Goal: Information Seeking & Learning: Learn about a topic

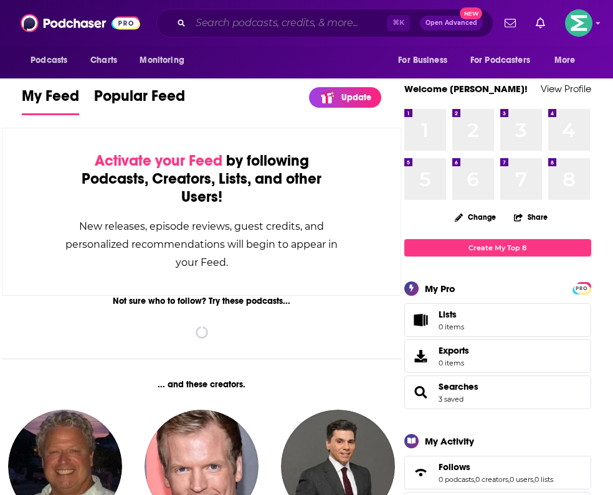
click at [217, 20] on input "Search podcasts, credits, & more..." at bounding box center [289, 23] width 196 height 20
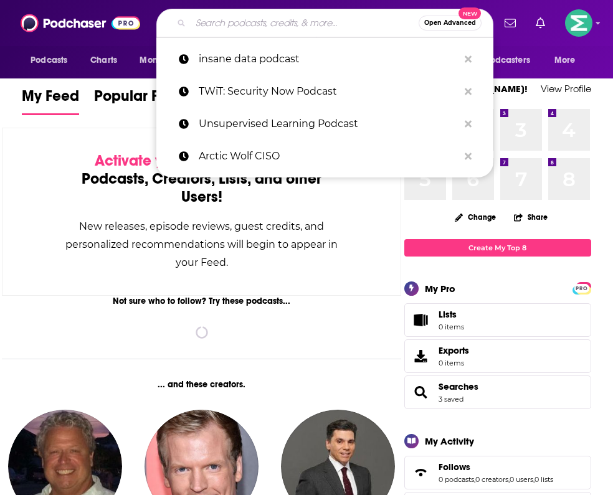
paste input "Fortune: Leadership Next"
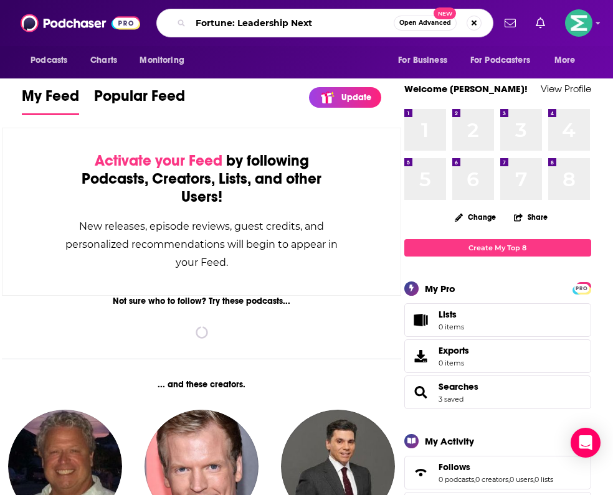
type input "Fortune: Leadership Next"
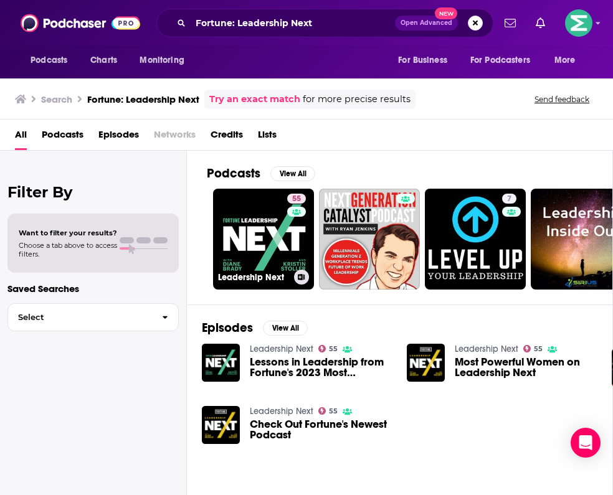
click at [258, 232] on link "55 Leadership Next" at bounding box center [263, 239] width 101 height 101
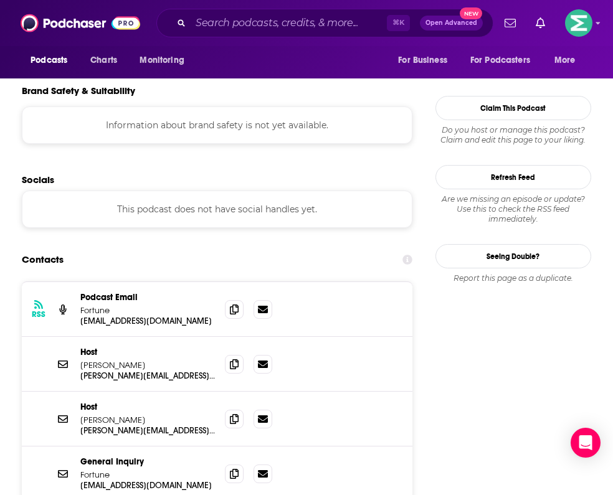
scroll to position [1084, 0]
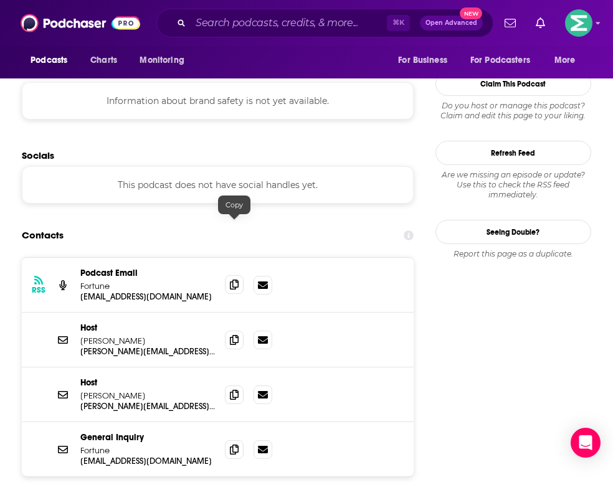
click at [239, 275] on span at bounding box center [234, 284] width 19 height 19
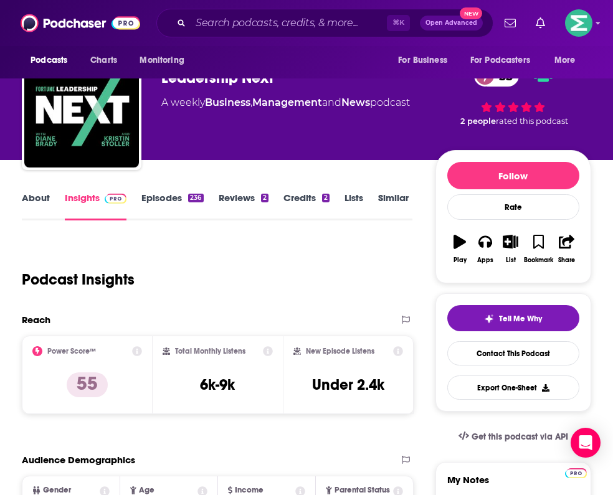
scroll to position [75, 0]
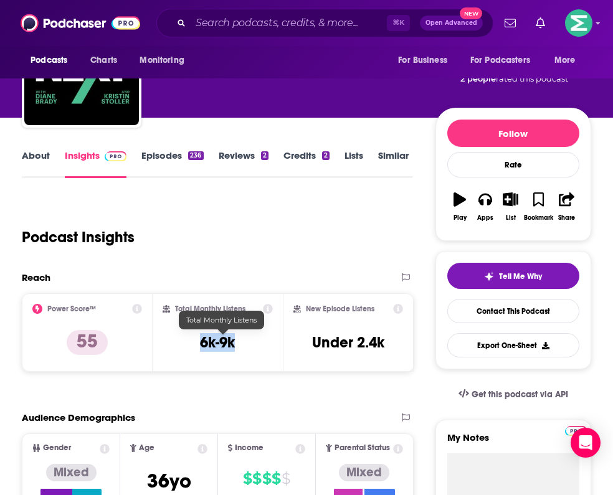
drag, startPoint x: 203, startPoint y: 333, endPoint x: 251, endPoint y: 338, distance: 48.2
click at [251, 338] on div "Total Monthly Listens 6k-9k" at bounding box center [218, 332] width 111 height 57
click at [247, 342] on div "Total Monthly Listens 6k-9k" at bounding box center [218, 332] width 111 height 57
copy h3 "6k-9k"
drag, startPoint x: 203, startPoint y: 342, endPoint x: 248, endPoint y: 346, distance: 45.7
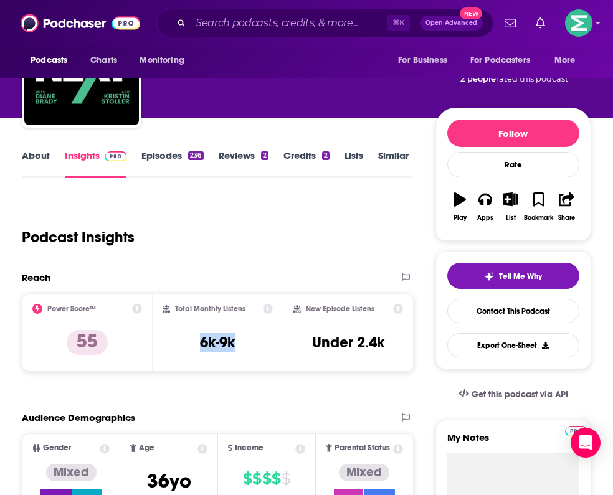
click at [248, 346] on div "Total Monthly Listens 6k-9k" at bounding box center [218, 332] width 111 height 57
click at [229, 27] on input "Search podcasts, credits, & more..." at bounding box center [289, 23] width 196 height 20
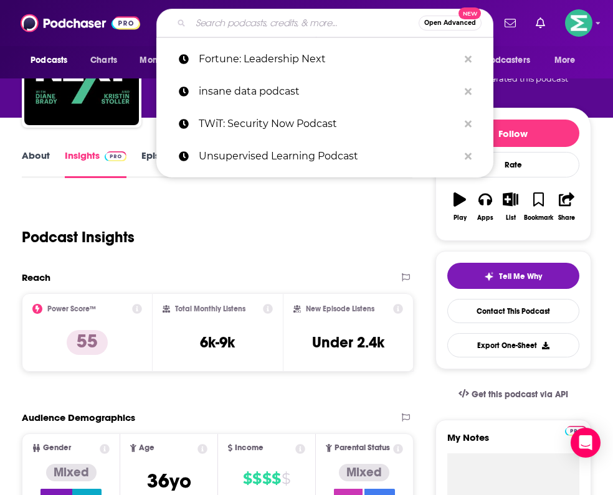
paste input "Inspired with [PERSON_NAME]"
type input "Inspired with [PERSON_NAME]"
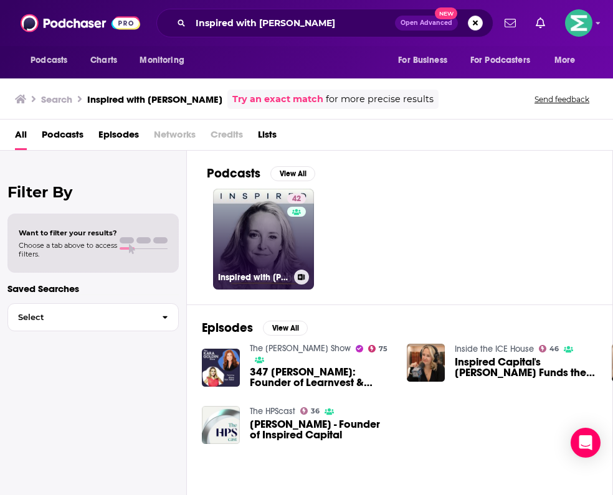
click at [251, 241] on link "42 Inspired with [PERSON_NAME]" at bounding box center [263, 239] width 101 height 101
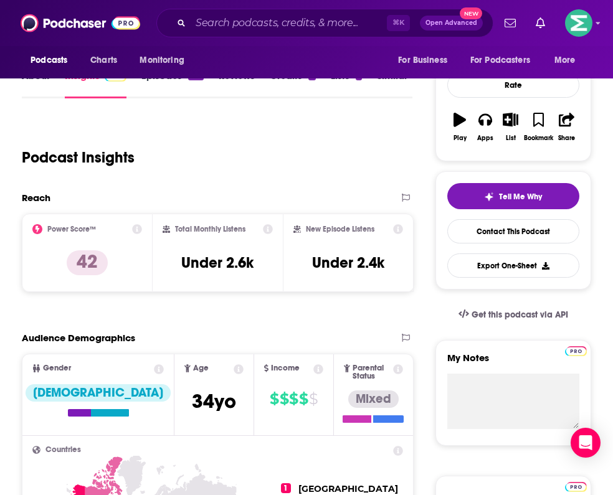
scroll to position [284, 0]
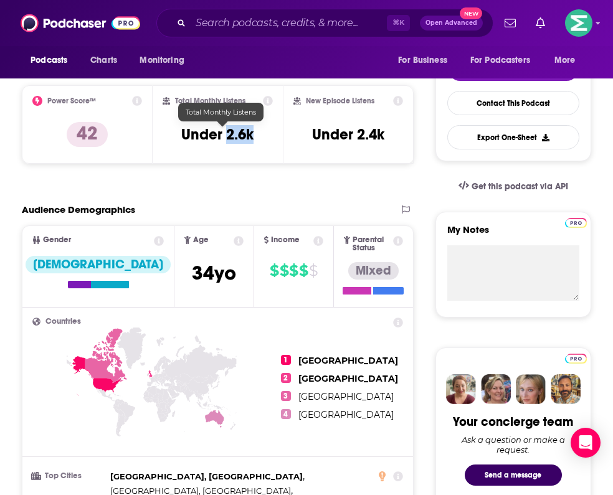
drag, startPoint x: 262, startPoint y: 136, endPoint x: 232, endPoint y: 139, distance: 30.0
click at [232, 139] on div "Total Monthly Listens Under 2.6k" at bounding box center [218, 124] width 111 height 57
copy h3 "2.6k"
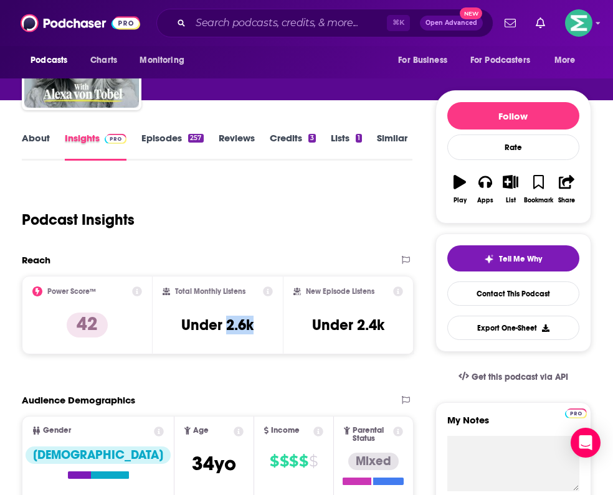
click at [138, 143] on div "Insights" at bounding box center [103, 146] width 77 height 29
click at [155, 143] on link "Episodes 257" at bounding box center [172, 146] width 62 height 29
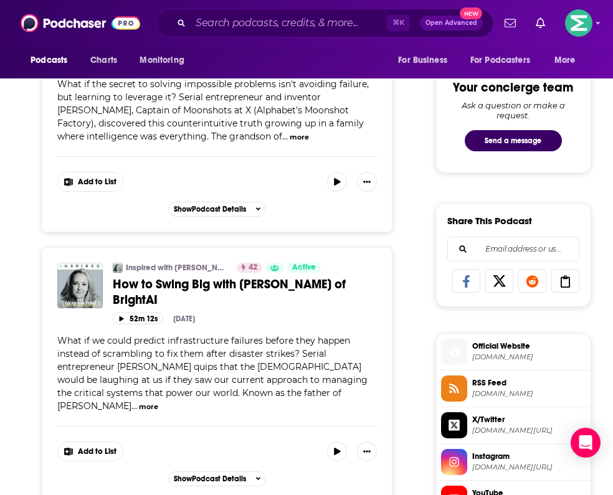
scroll to position [623, 0]
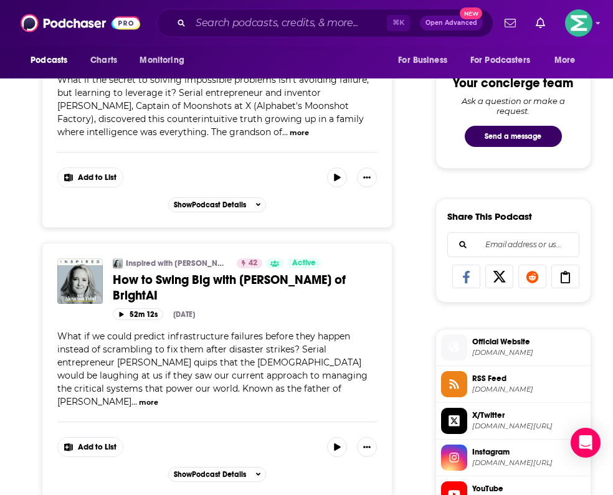
click at [137, 396] on span "..." at bounding box center [135, 401] width 6 height 11
click at [158, 398] on button "more" at bounding box center [148, 403] width 19 height 11
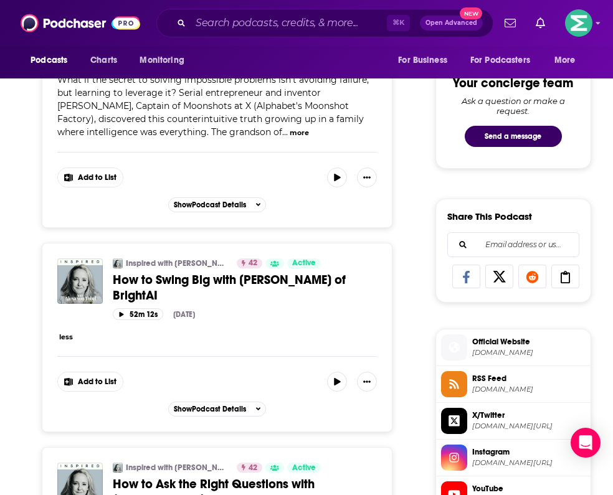
scroll to position [643, 0]
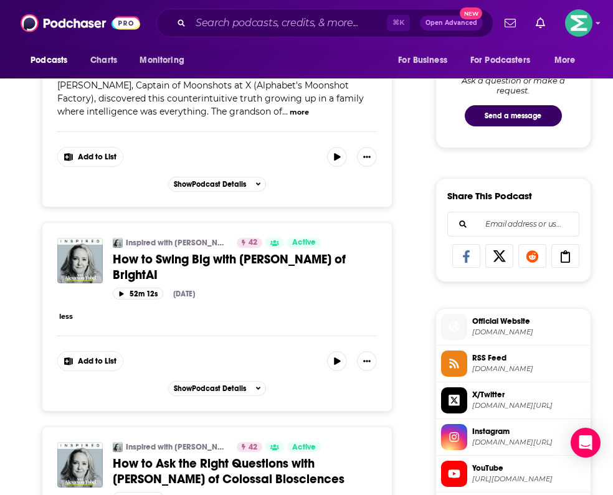
click at [60, 312] on button "less" at bounding box center [66, 317] width 14 height 11
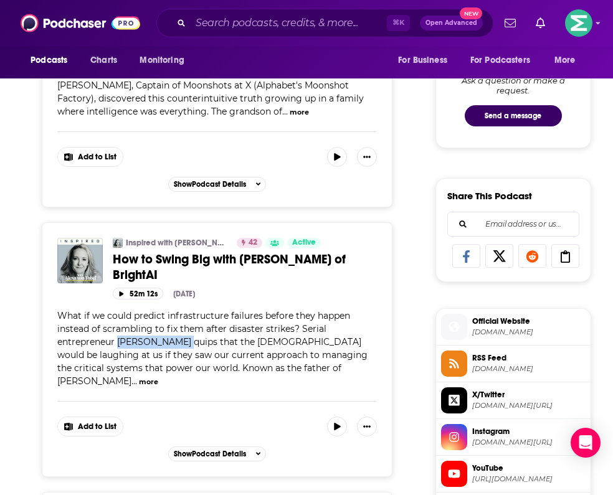
drag, startPoint x: 352, startPoint y: 312, endPoint x: 104, endPoint y: 332, distance: 248.8
click at [104, 332] on span "What if we could predict infrastructure failures before they happen instead of …" at bounding box center [212, 348] width 310 height 77
copy span "[PERSON_NAME]"
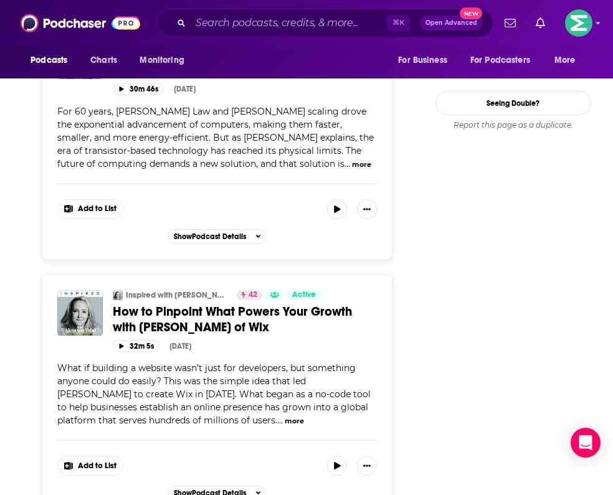
scroll to position [1666, 0]
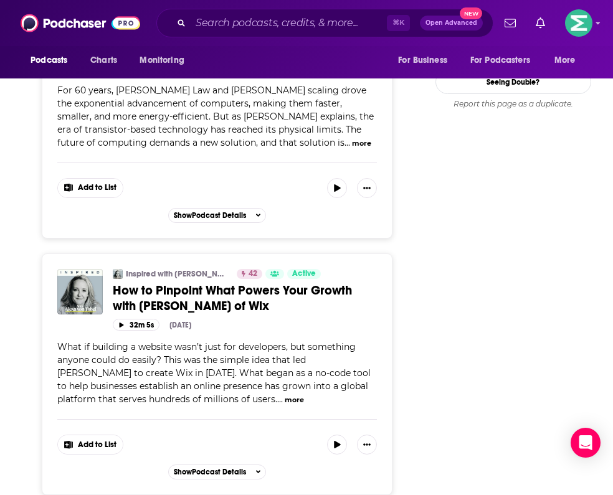
drag, startPoint x: 112, startPoint y: 265, endPoint x: 251, endPoint y: 262, distance: 139.6
click at [251, 269] on div "Inspired with [PERSON_NAME] 42 Active Categories Business + 2 How to Pinpoint W…" at bounding box center [217, 300] width 320 height 62
copy span "[PERSON_NAME] of Wix"
